Goal: Task Accomplishment & Management: Manage account settings

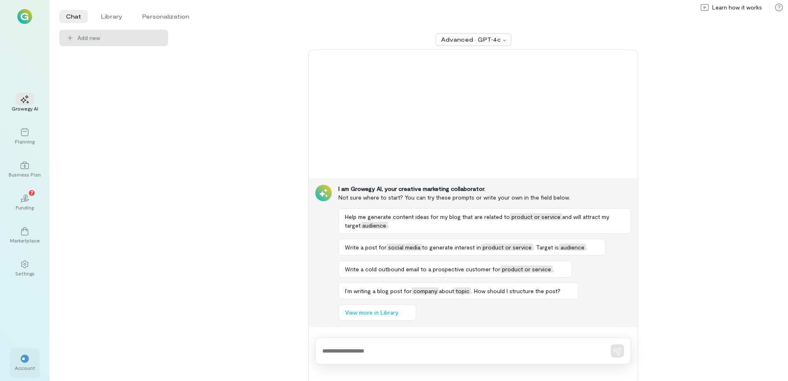
click at [24, 359] on span "**" at bounding box center [25, 358] width 6 height 5
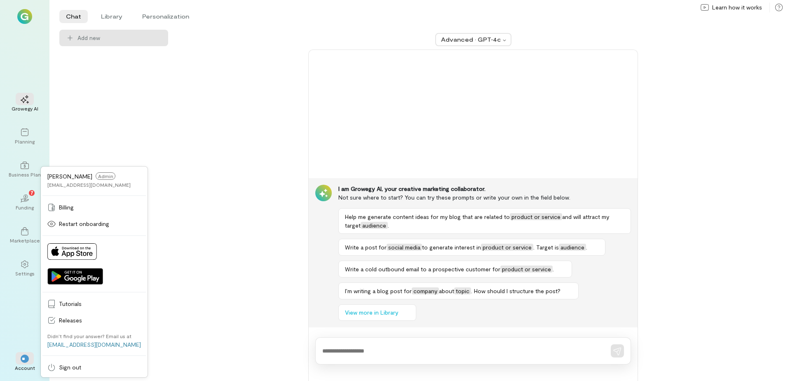
click at [69, 181] on div "[PERSON_NAME] Admin [EMAIL_ADDRESS][DOMAIN_NAME]" at bounding box center [88, 180] width 83 height 16
click at [23, 268] on div at bounding box center [25, 264] width 18 height 12
